Goal: Check status: Check status

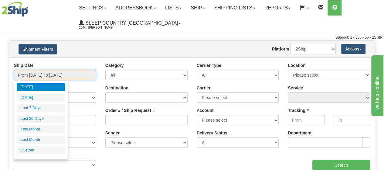
drag, startPoint x: 86, startPoint y: 73, endPoint x: 88, endPoint y: 69, distance: 4.6
click at [88, 70] on input "From 09/09/2025 To 09/10/2025" at bounding box center [55, 75] width 82 height 10
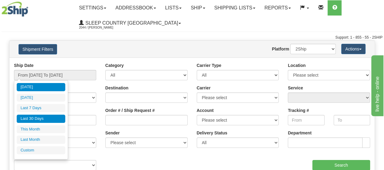
click at [30, 121] on li "Last 30 Days" at bounding box center [41, 119] width 49 height 8
type input "From 08/12/2025 To 09/10/2025"
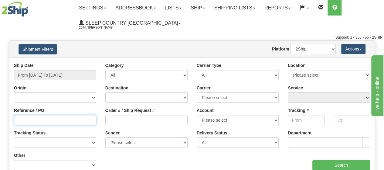
click at [20, 117] on input "Reference / PO" at bounding box center [55, 120] width 82 height 10
paste input "3010922"
type input "3010922"
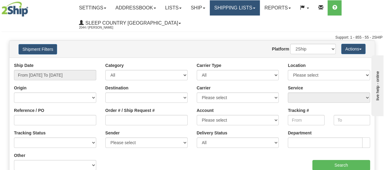
click at [260, 7] on link "Shipping lists" at bounding box center [235, 7] width 50 height 15
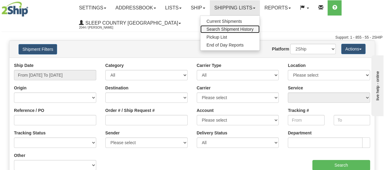
click at [238, 31] on span "Search Shipment History" at bounding box center [230, 29] width 47 height 5
